Goal: Information Seeking & Learning: Learn about a topic

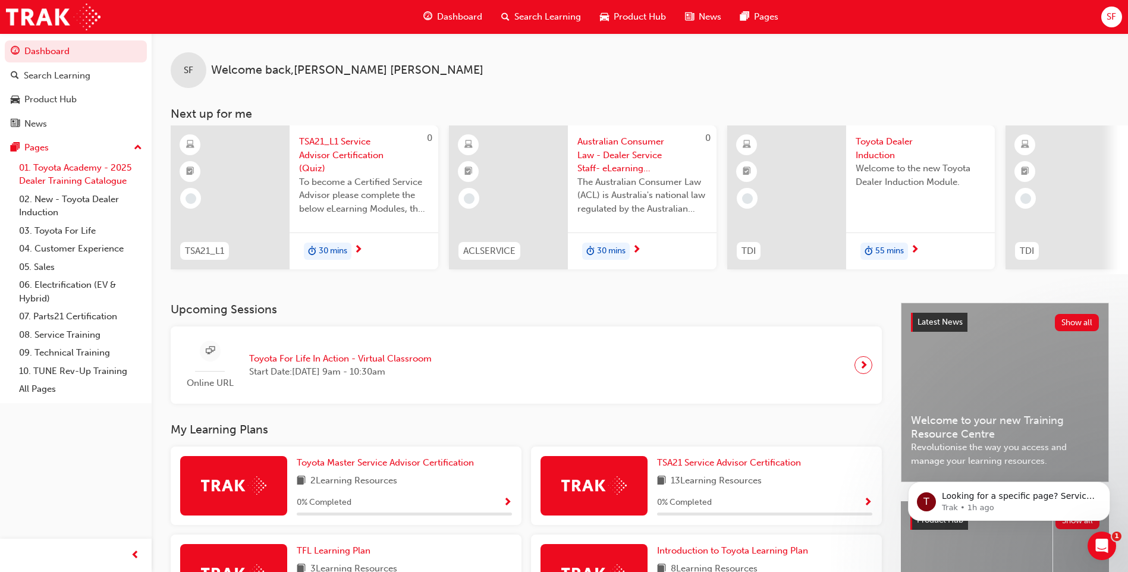
click at [107, 165] on link "01. Toyota Academy - 2025 Dealer Training Catalogue" at bounding box center [80, 175] width 133 height 32
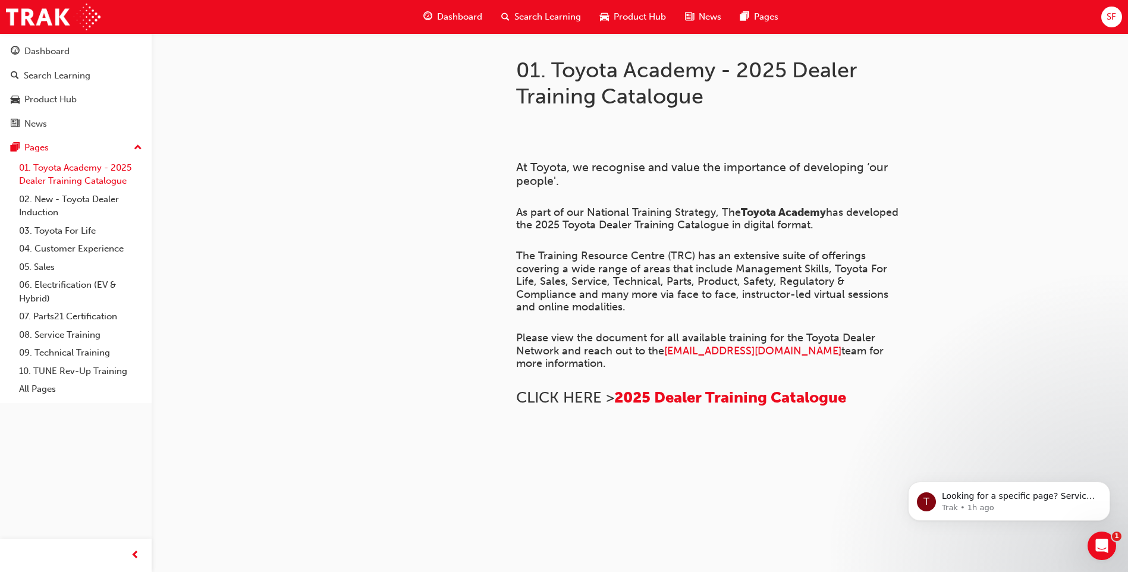
click at [71, 171] on link "01. Toyota Academy - 2025 Dealer Training Catalogue" at bounding box center [80, 175] width 133 height 32
